Goal: Task Accomplishment & Management: Manage account settings

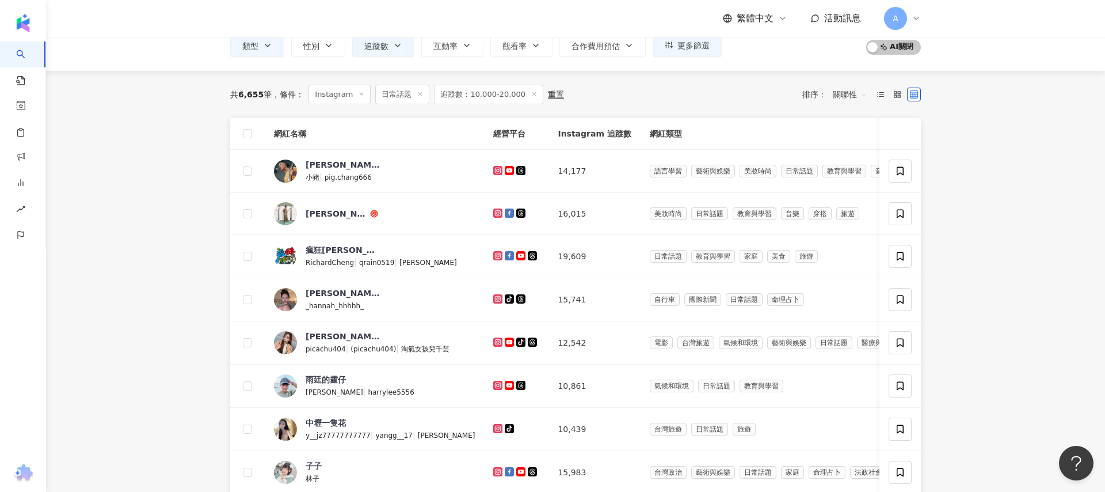
scroll to position [71, 0]
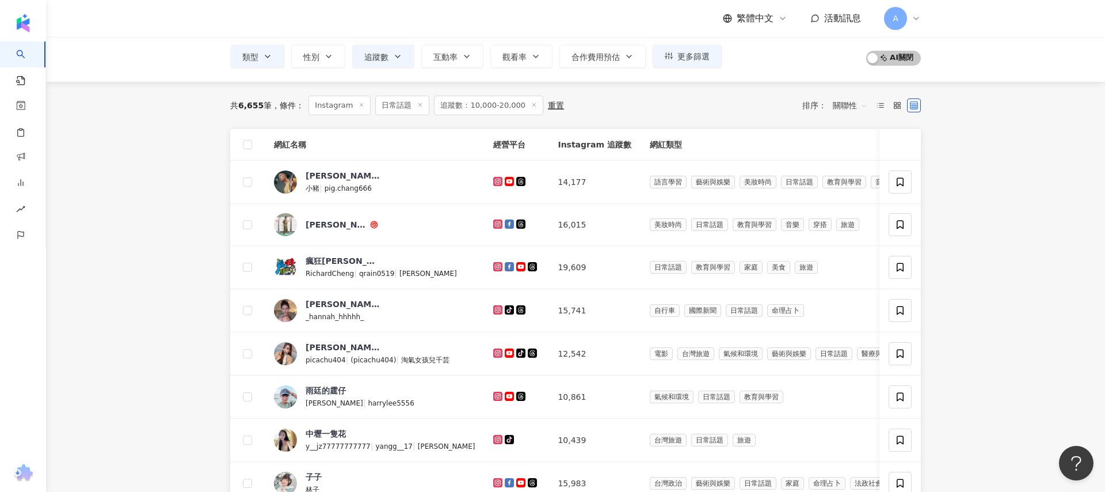
click at [484, 168] on td at bounding box center [516, 182] width 64 height 43
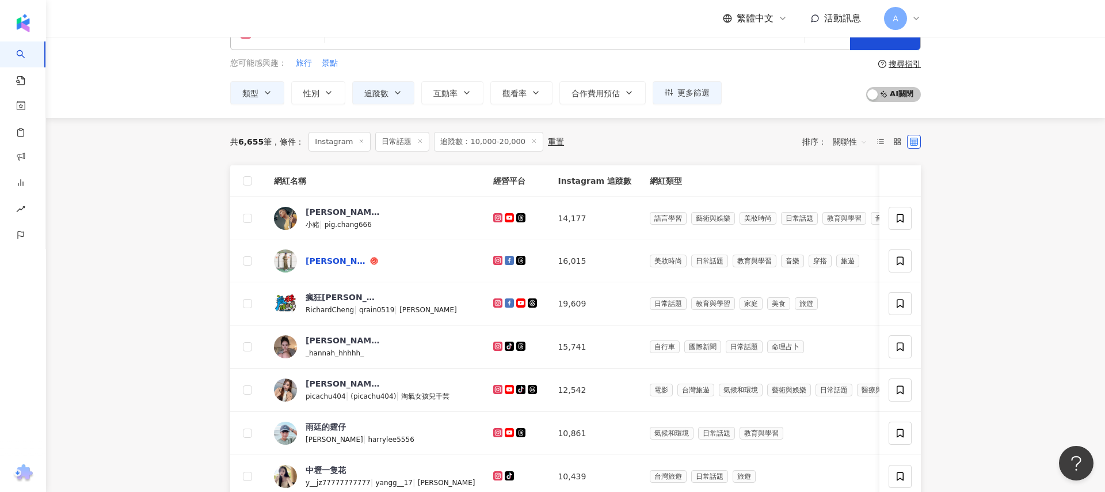
scroll to position [0, 0]
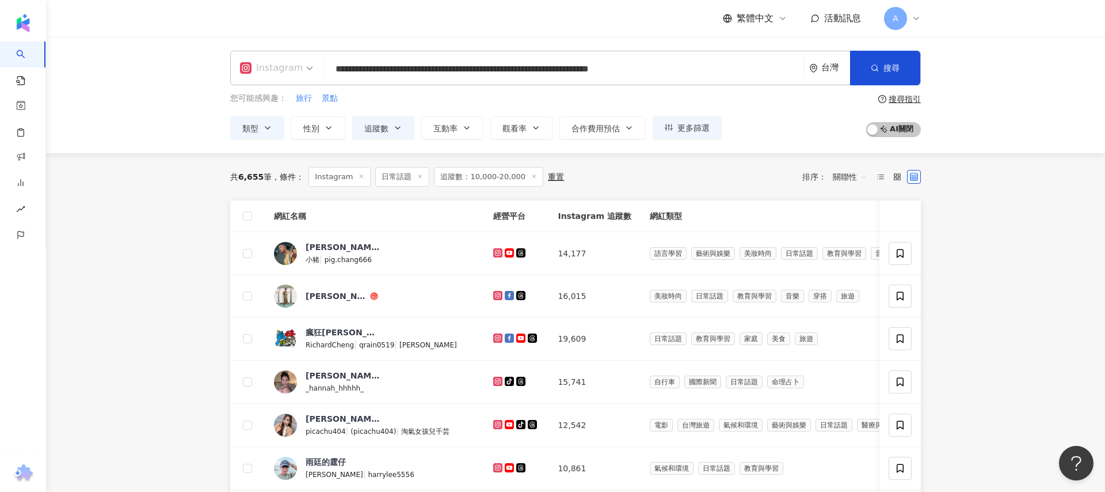
click at [284, 71] on div "Instagram" at bounding box center [271, 68] width 63 height 18
click at [263, 129] on icon "button" at bounding box center [267, 127] width 9 height 9
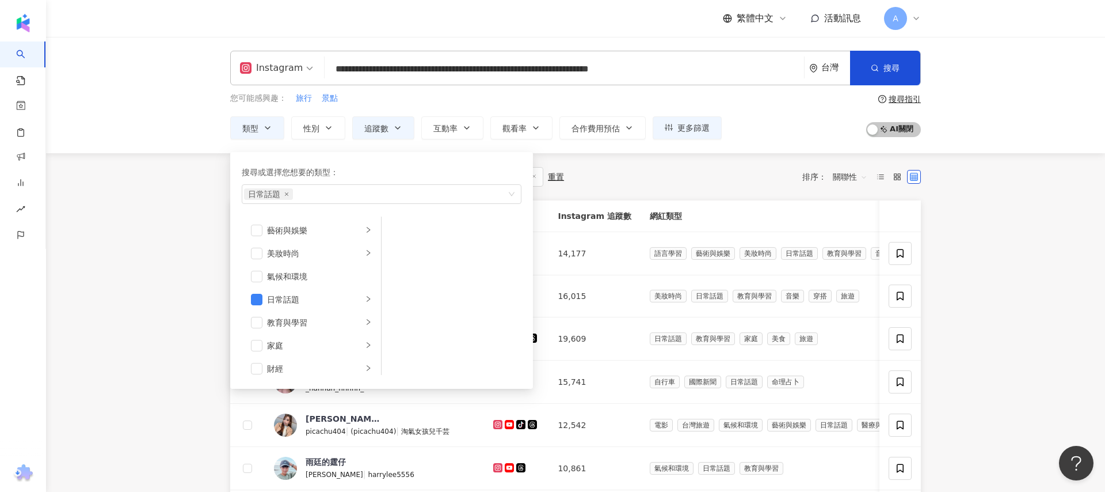
click at [159, 209] on main "**********" at bounding box center [575, 459] width 1059 height 845
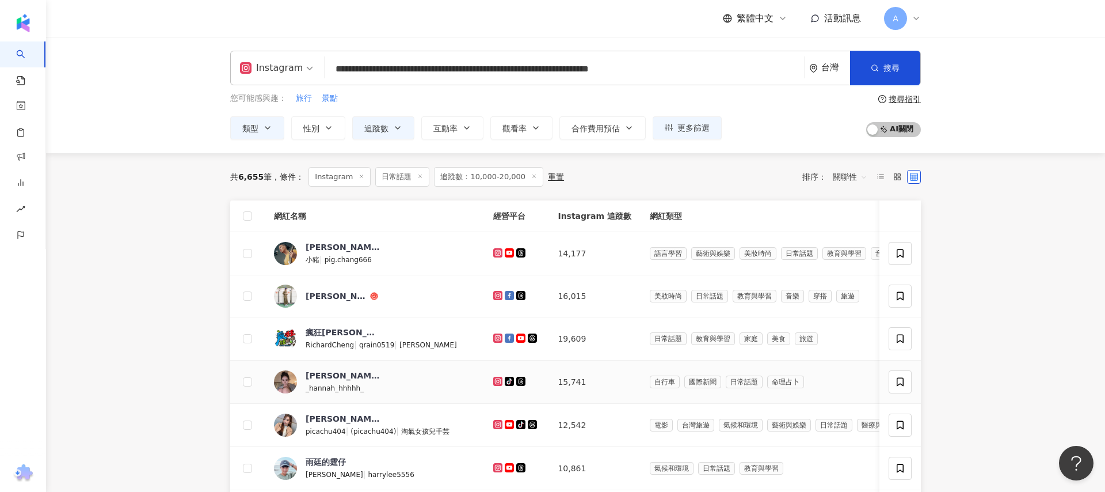
click at [494, 382] on icon at bounding box center [497, 381] width 7 height 7
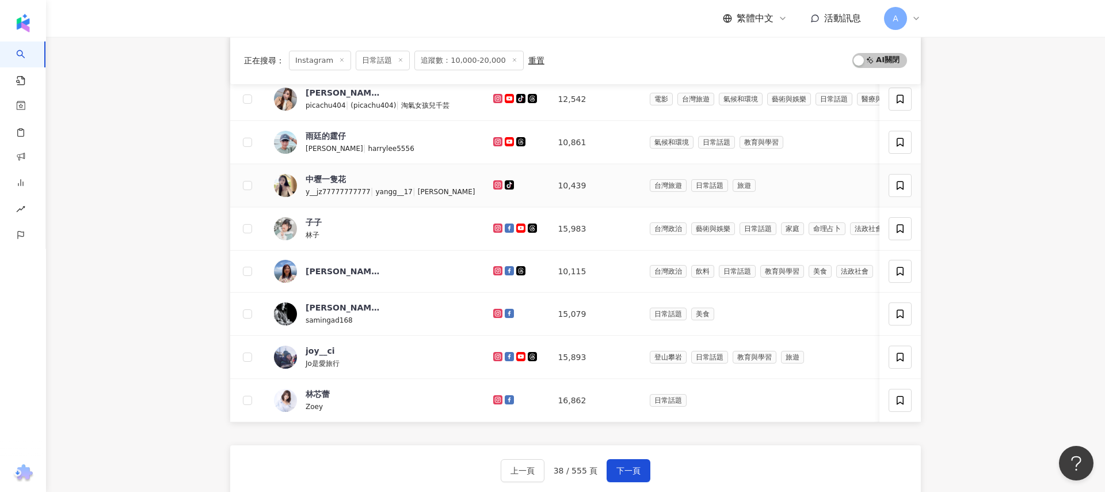
scroll to position [306, 0]
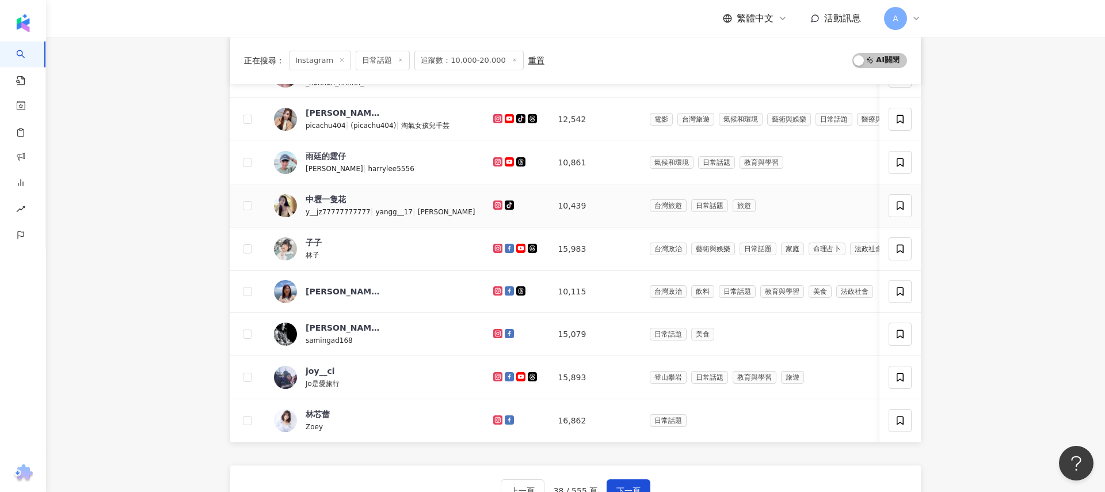
click at [493, 201] on icon at bounding box center [497, 204] width 9 height 9
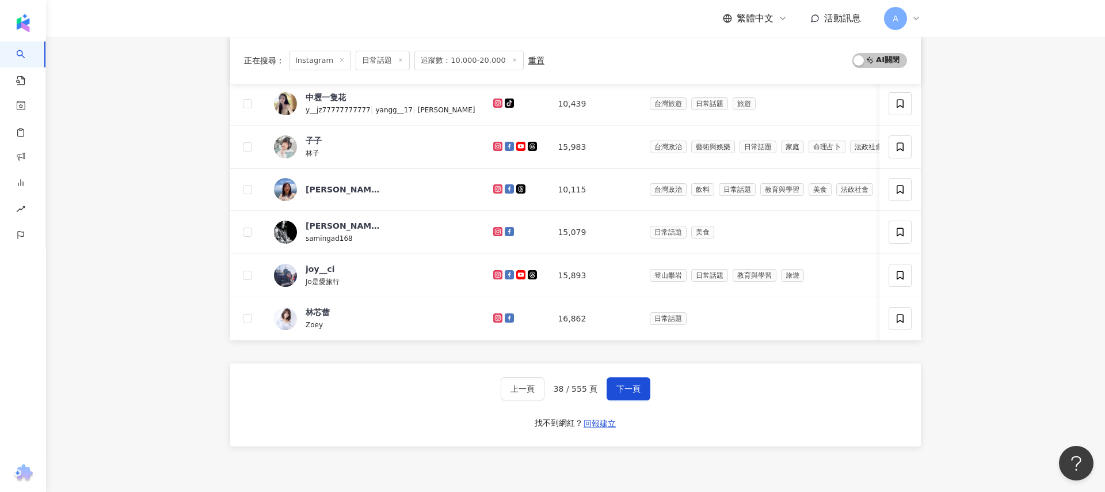
scroll to position [519, 0]
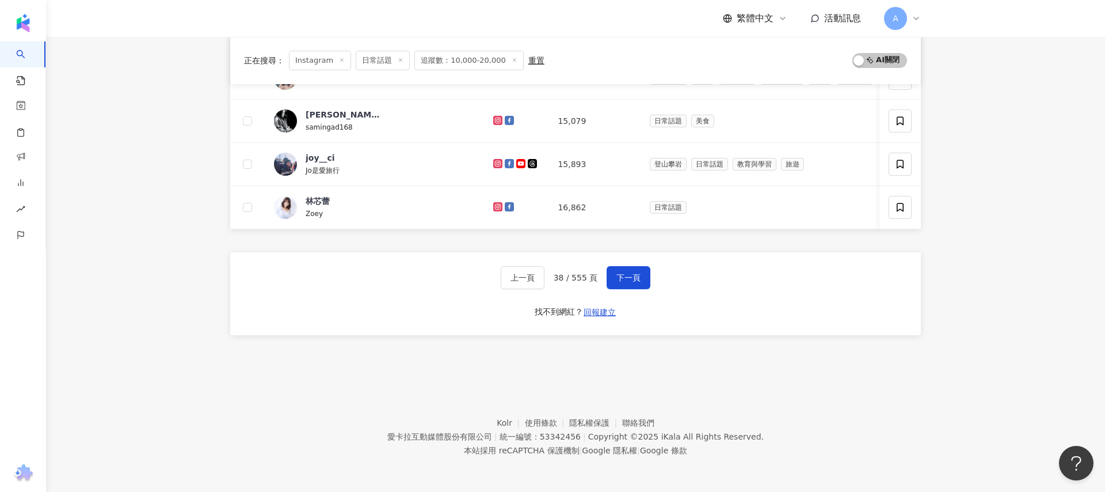
click at [405, 273] on div "上一頁 38 / 555 頁 下一頁 找不到網紅？ 回報建立" at bounding box center [575, 293] width 691 height 83
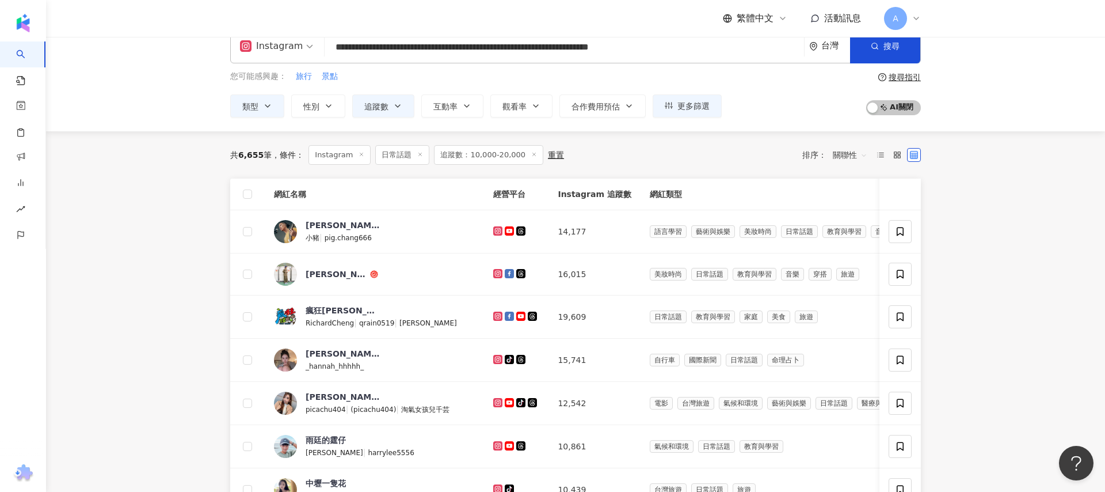
scroll to position [0, 0]
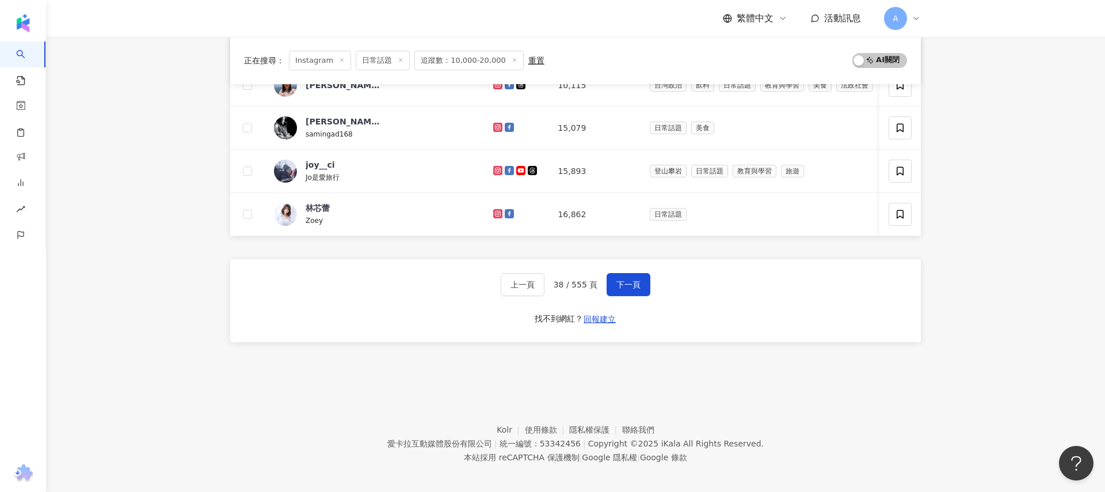
scroll to position [519, 0]
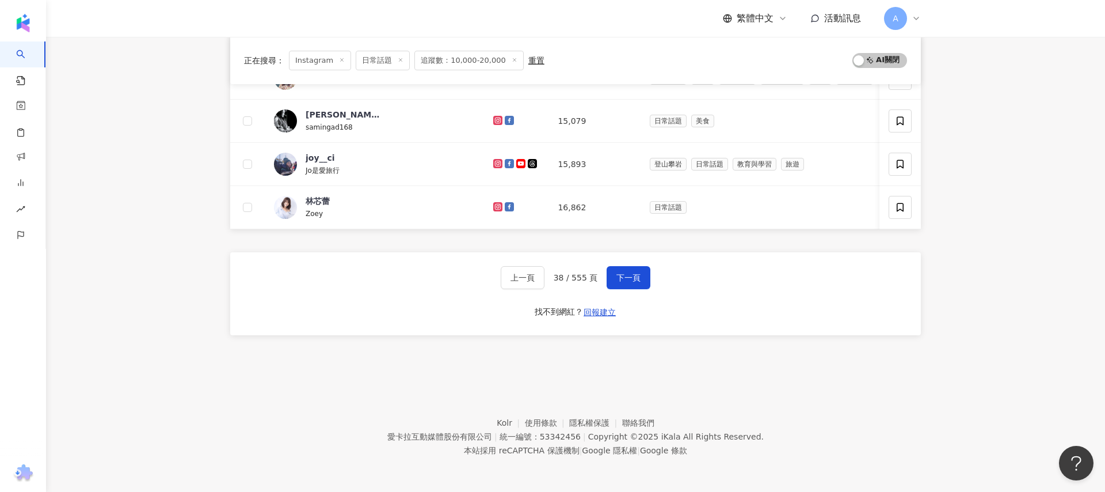
click at [352, 342] on div "網紅名稱 經營平台 Instagram 追蹤數 網紅類型 互動率 漲粉率 觀看率 操作 [PERSON_NAME] 小豬 | pig.chang666 14,…" at bounding box center [575, 23] width 691 height 682
click at [304, 311] on div "上一頁 38 / 555 頁 下一頁 找不到網紅？ 回報建立" at bounding box center [575, 293] width 691 height 83
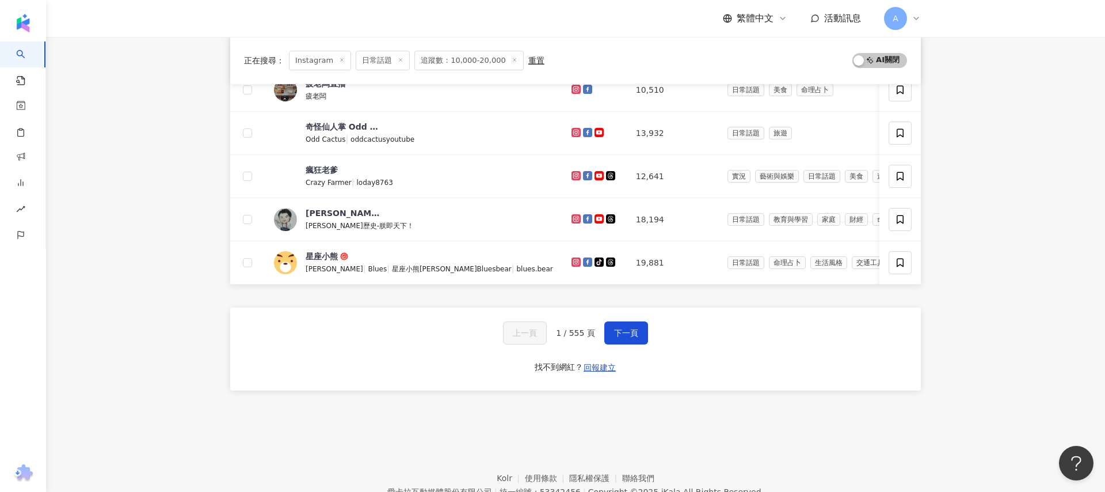
scroll to position [517, 0]
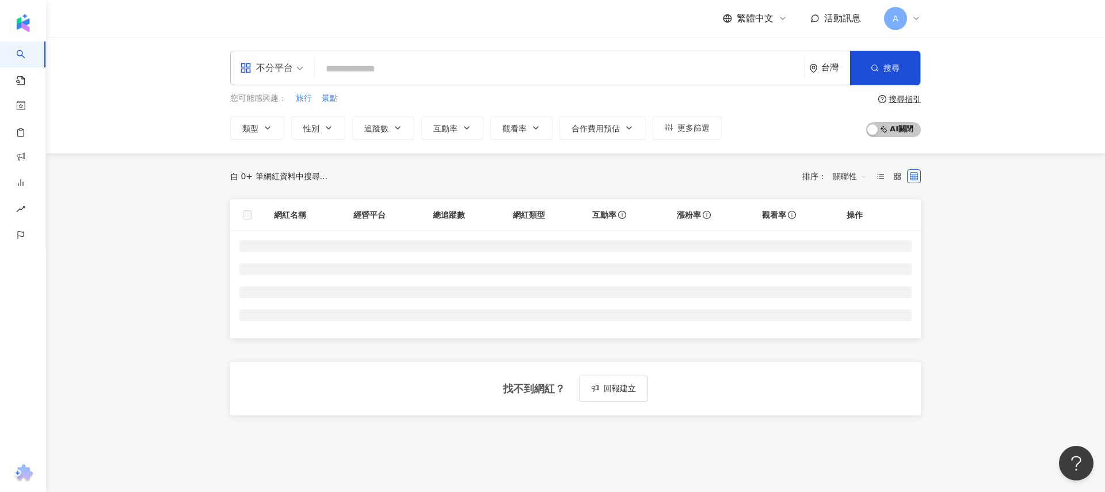
click at [902, 17] on span "A" at bounding box center [895, 18] width 23 height 23
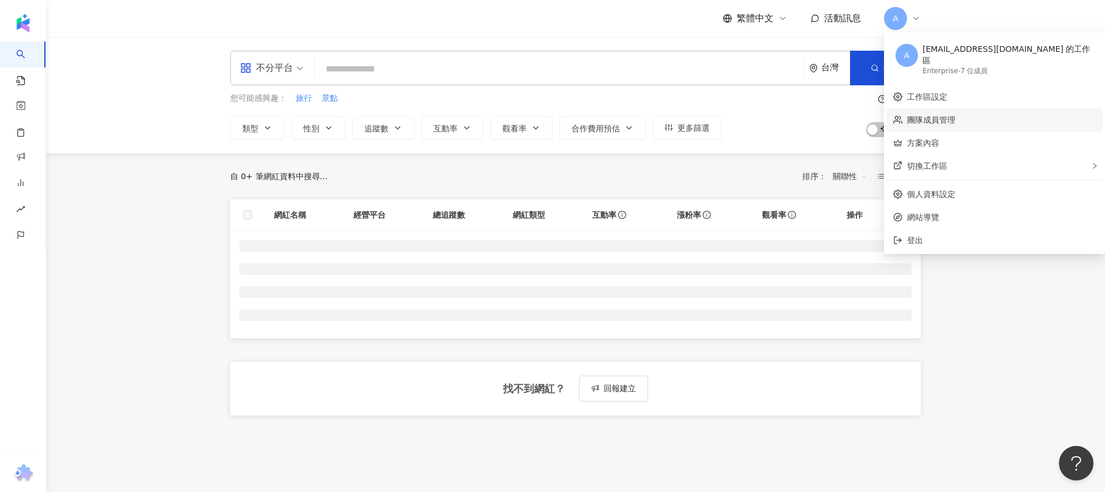
click at [955, 115] on link "團隊成員管理" at bounding box center [931, 119] width 48 height 9
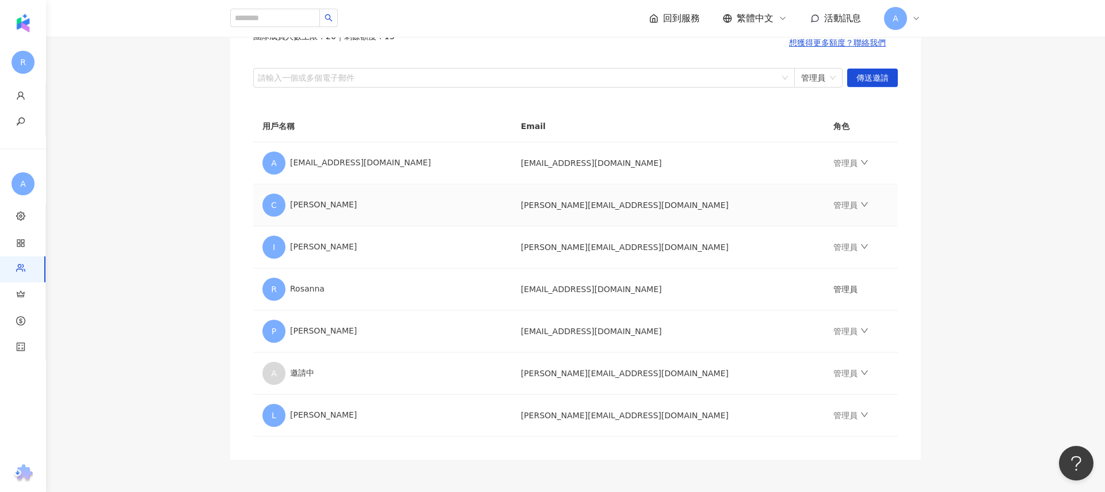
scroll to position [123, 0]
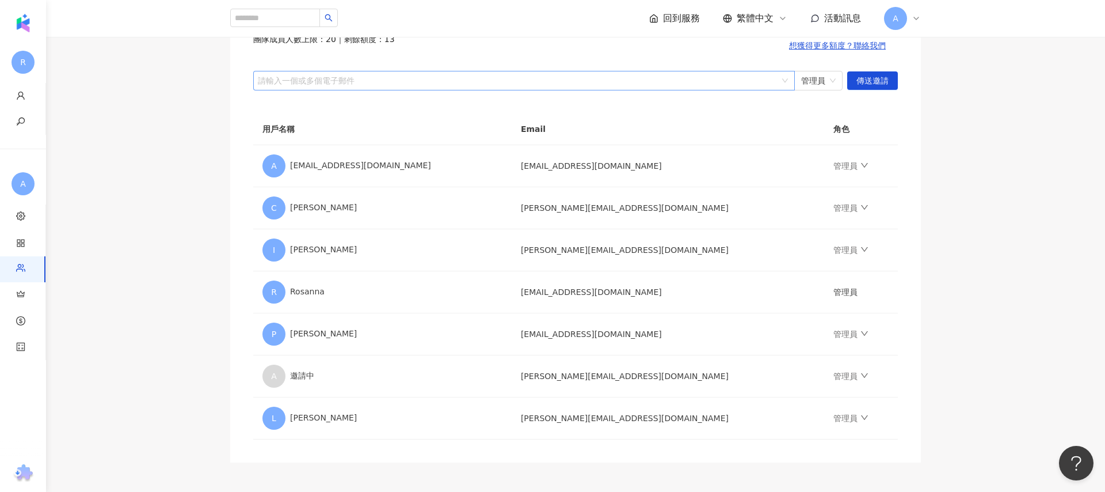
click at [484, 81] on div at bounding box center [518, 80] width 525 height 9
paste input "**********"
type input "**********"
click at [868, 78] on span "傳送邀請" at bounding box center [872, 81] width 32 height 18
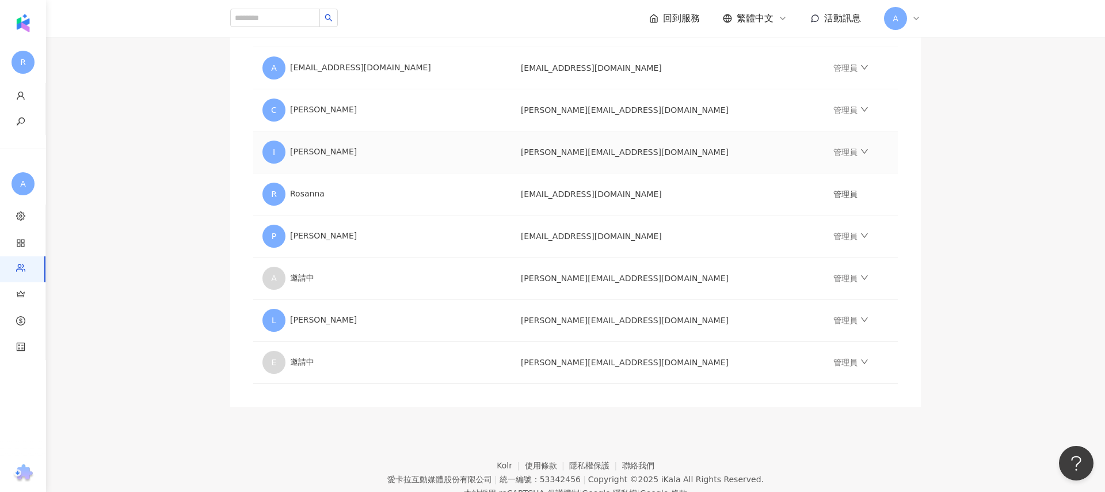
scroll to position [0, 0]
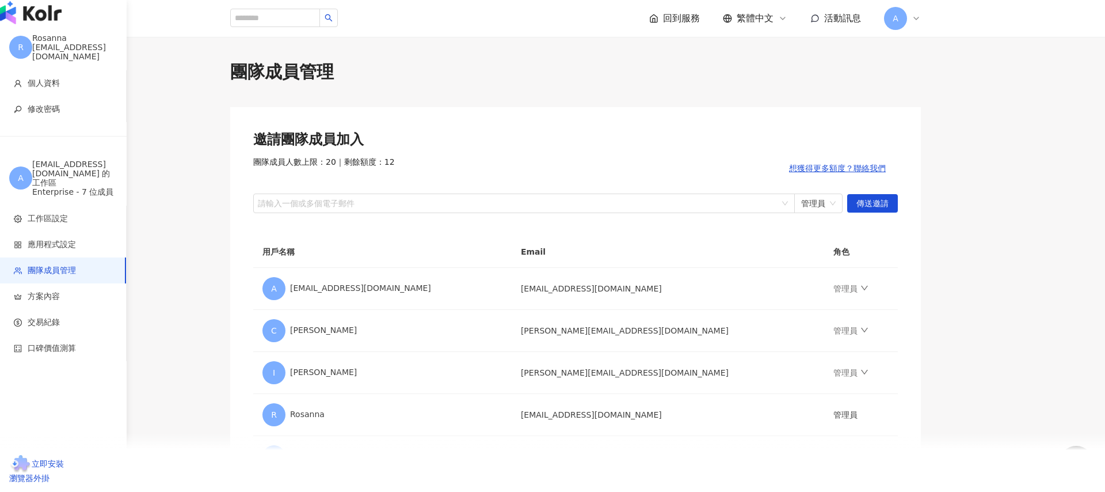
click at [25, 24] on img "button" at bounding box center [31, 12] width 62 height 23
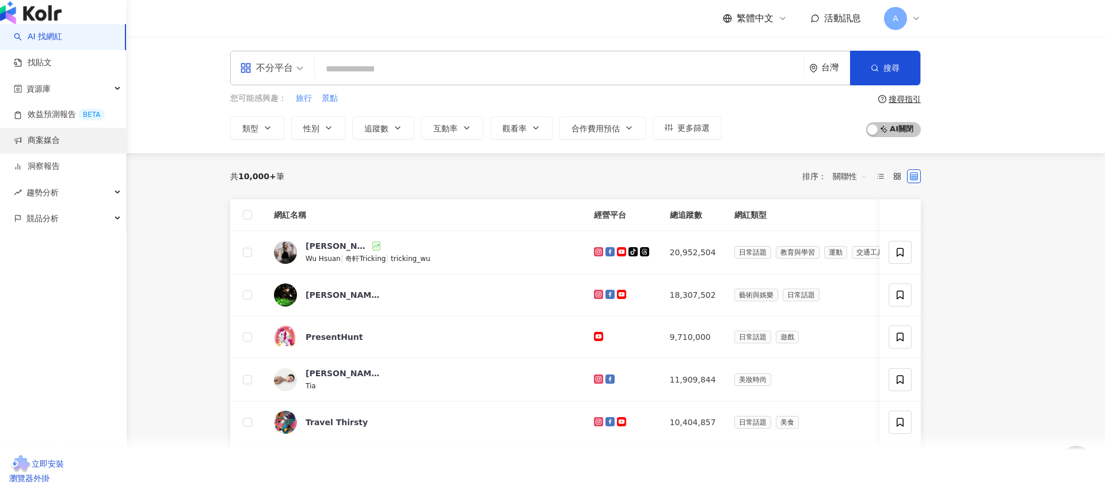
click at [59, 146] on link "商案媒合" at bounding box center [37, 141] width 46 height 12
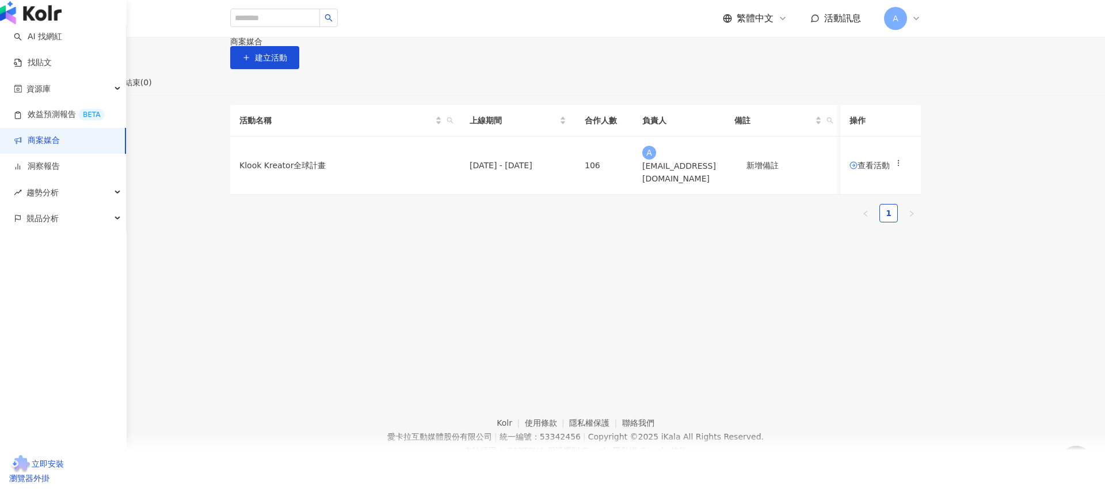
click at [44, 24] on img "button" at bounding box center [31, 12] width 62 height 23
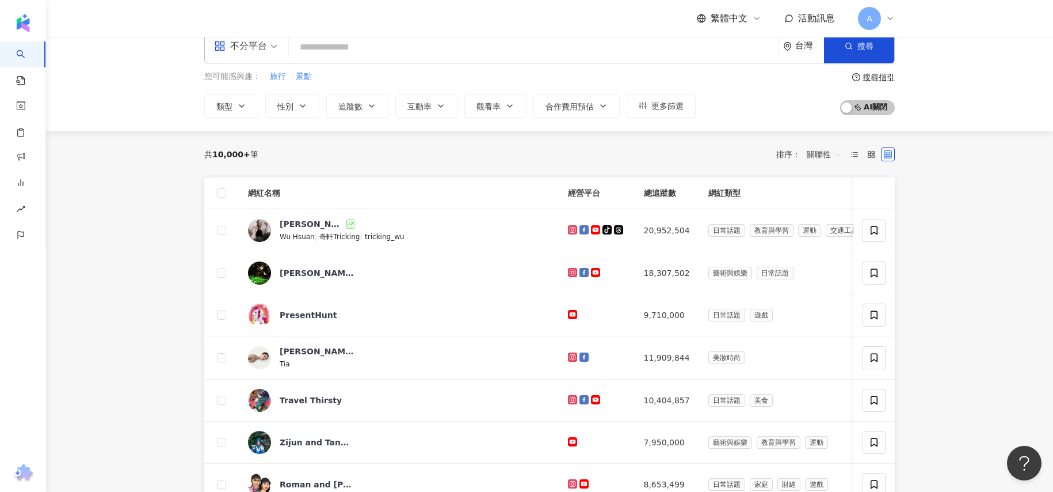
scroll to position [42, 0]
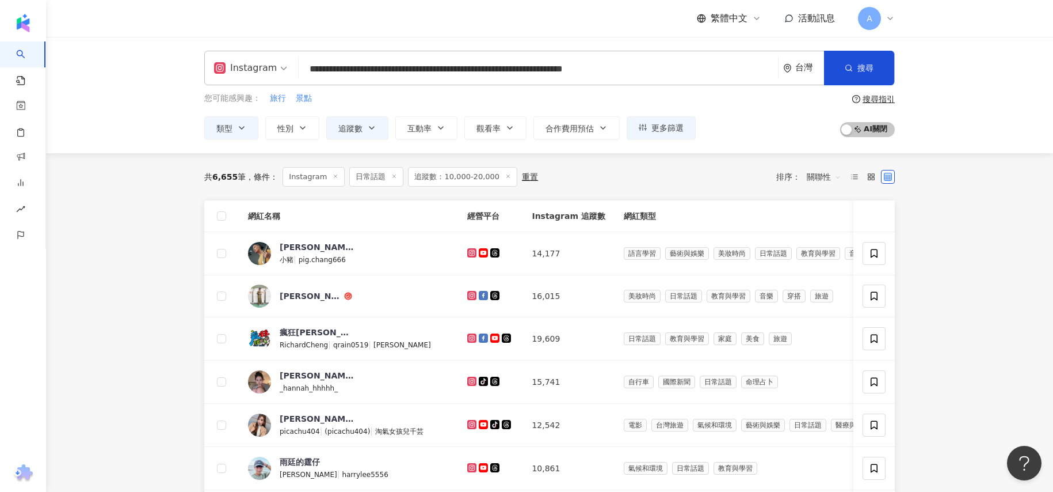
scroll to position [519, 0]
